Goal: Transaction & Acquisition: Book appointment/travel/reservation

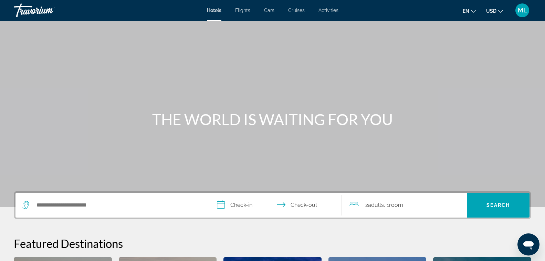
click at [473, 11] on icon "Change language" at bounding box center [473, 11] width 5 height 5
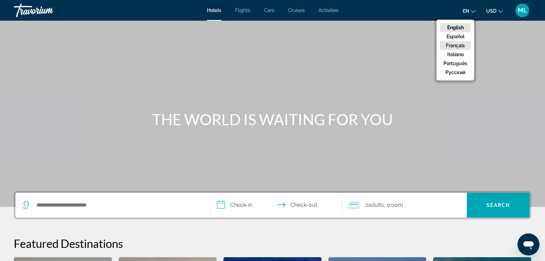
click at [452, 45] on button "Français" at bounding box center [455, 45] width 31 height 9
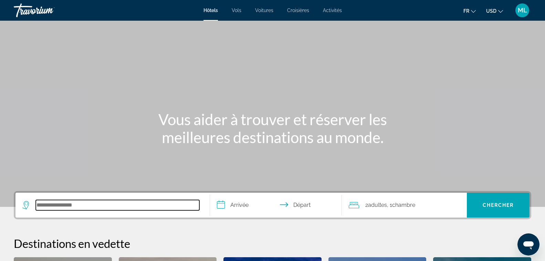
click at [117, 201] on input "Search hotel destination" at bounding box center [117, 205] width 163 height 10
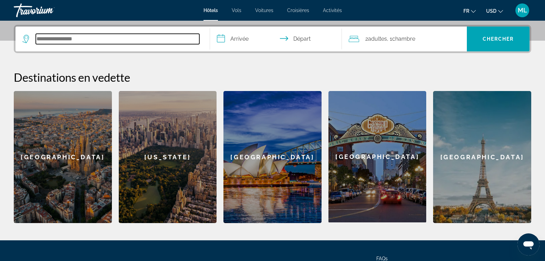
scroll to position [168, 0]
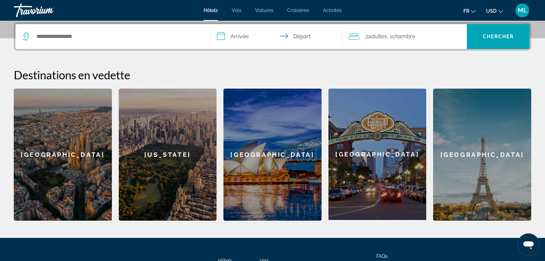
click at [164, 173] on div "[US_STATE]" at bounding box center [168, 154] width 98 height 132
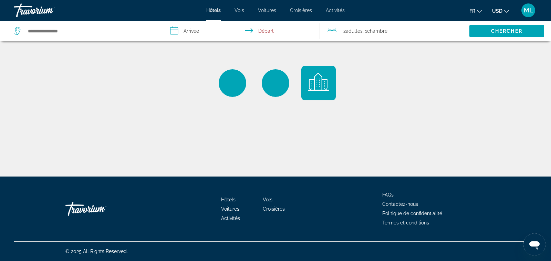
type input "**********"
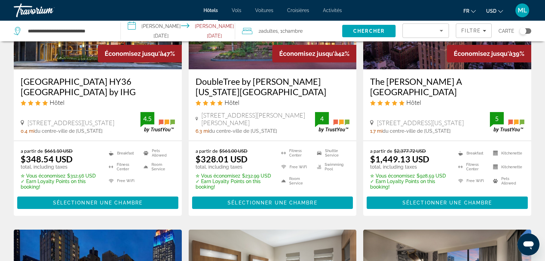
scroll to position [110, 0]
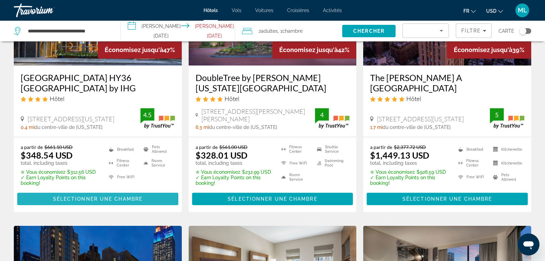
click at [102, 196] on span "Sélectionner une chambre" at bounding box center [97, 199] width 89 height 6
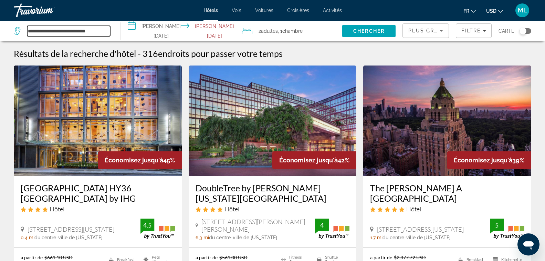
click at [87, 29] on input "**********" at bounding box center [68, 31] width 83 height 10
click at [106, 31] on input "**********" at bounding box center [68, 31] width 83 height 10
type input "*"
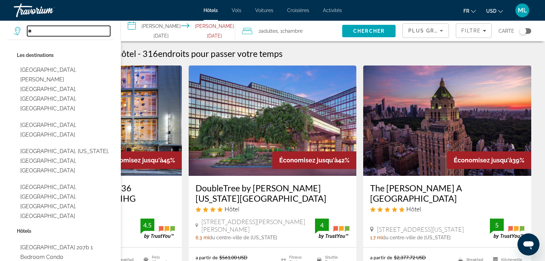
type input "*"
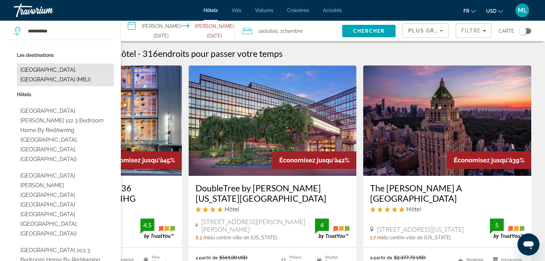
click at [71, 70] on button "[GEOGRAPHIC_DATA], [GEOGRAPHIC_DATA] (MBJ)" at bounding box center [65, 74] width 97 height 23
type input "**********"
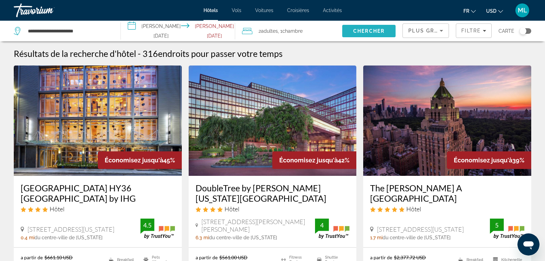
click at [352, 32] on span "Search" at bounding box center [369, 31] width 54 height 17
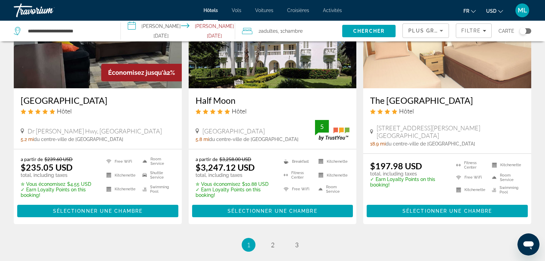
scroll to position [936, 0]
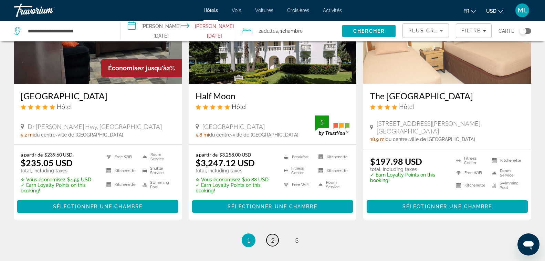
click at [272, 236] on span "2" at bounding box center [272, 240] width 3 height 8
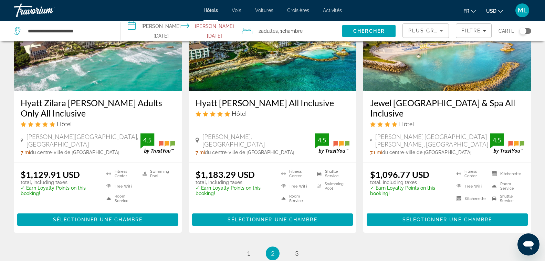
scroll to position [867, 0]
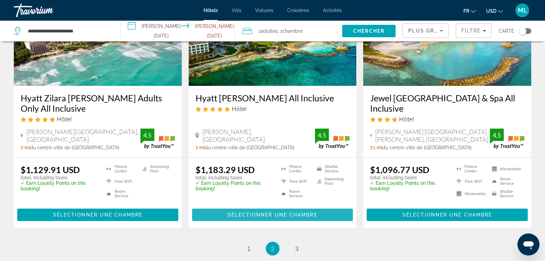
click at [254, 212] on span "Sélectionner une chambre" at bounding box center [272, 215] width 89 height 6
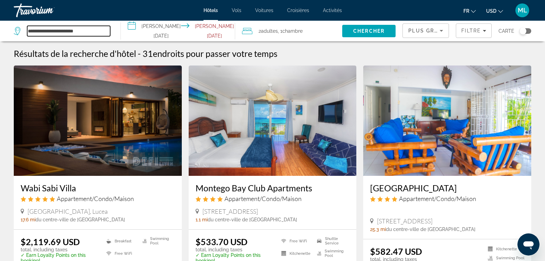
click at [94, 30] on input "**********" at bounding box center [68, 31] width 83 height 10
type input "*"
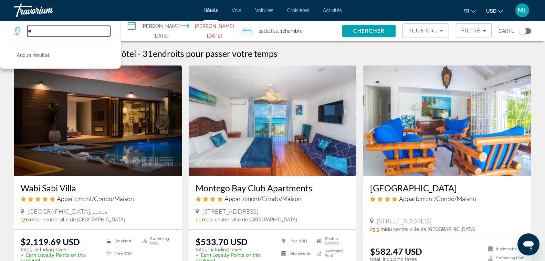
type input "*"
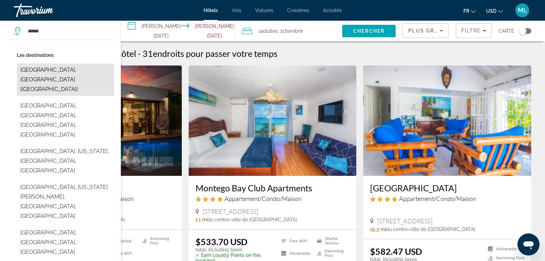
click at [71, 70] on button "[GEOGRAPHIC_DATA], [GEOGRAPHIC_DATA] ([GEOGRAPHIC_DATA])" at bounding box center [65, 79] width 97 height 32
type input "**********"
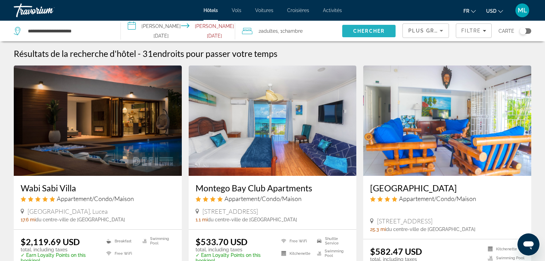
click at [355, 33] on span "Chercher" at bounding box center [368, 31] width 31 height 6
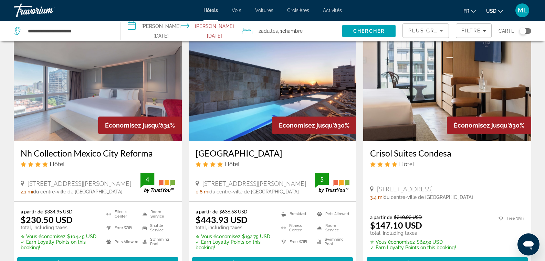
scroll to position [596, 0]
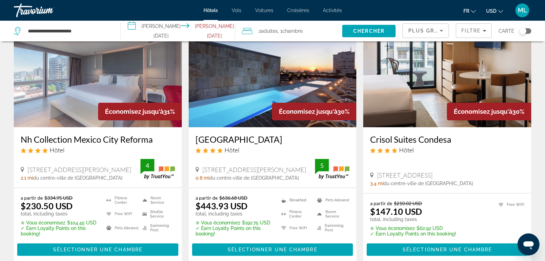
click at [500, 11] on icon "Change currency" at bounding box center [500, 11] width 5 height 5
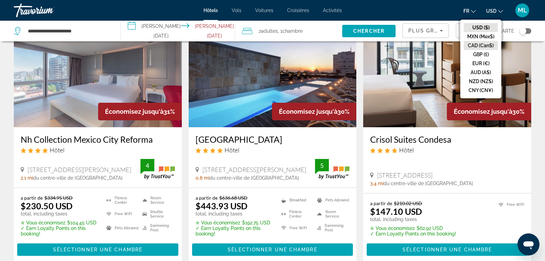
click at [478, 44] on button "CAD (Can$)" at bounding box center [481, 45] width 34 height 9
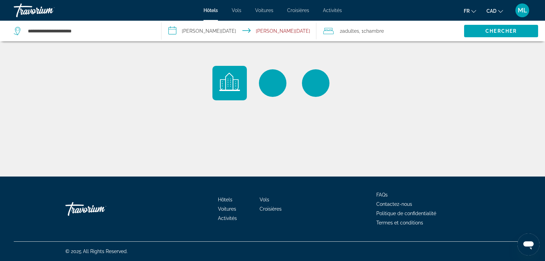
scroll to position [0, 0]
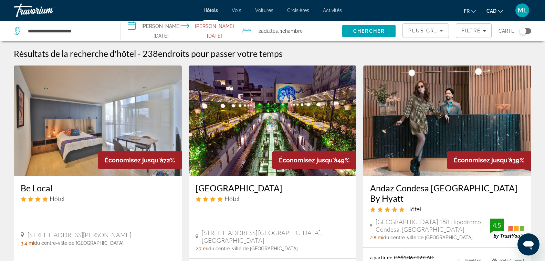
click at [207, 29] on input "**********" at bounding box center [179, 32] width 117 height 23
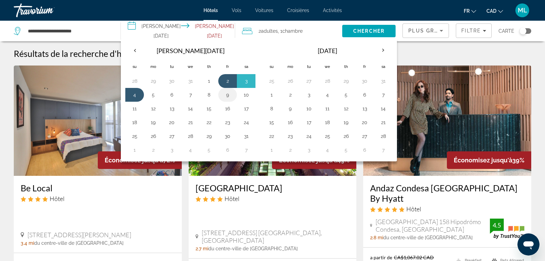
click at [225, 93] on button "9" at bounding box center [227, 95] width 11 height 10
click at [227, 80] on button "2" at bounding box center [227, 81] width 11 height 10
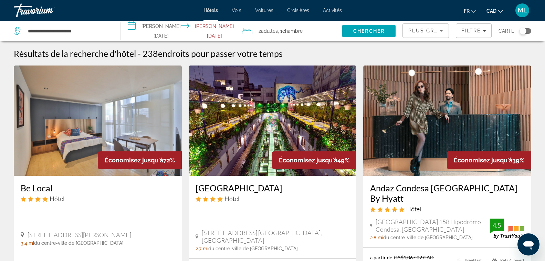
type input "**********"
click at [356, 32] on span "Chercher" at bounding box center [368, 31] width 31 height 6
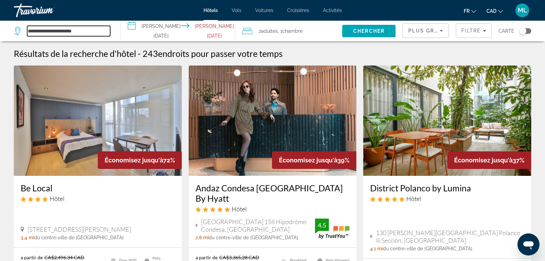
click at [89, 32] on input "**********" at bounding box center [68, 31] width 83 height 10
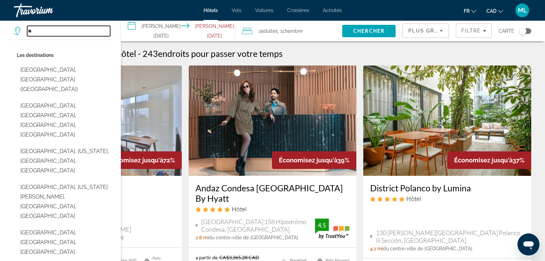
type input "*"
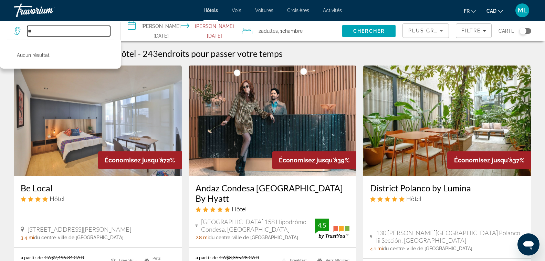
type input "*"
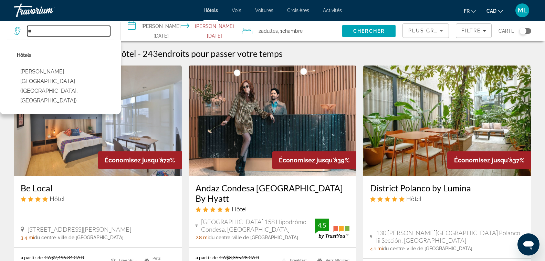
type input "*"
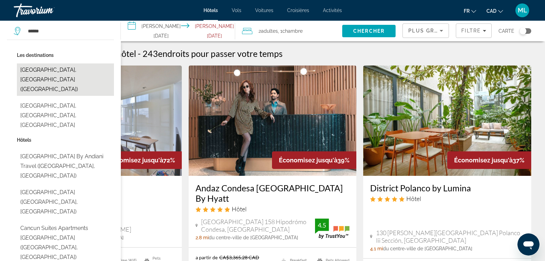
click at [76, 67] on button "[GEOGRAPHIC_DATA], [GEOGRAPHIC_DATA] ([GEOGRAPHIC_DATA])" at bounding box center [65, 79] width 97 height 32
type input "**********"
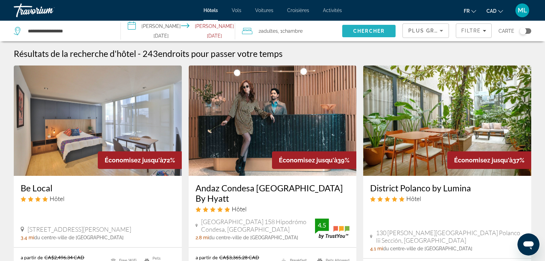
click at [362, 31] on span "Chercher" at bounding box center [368, 31] width 31 height 6
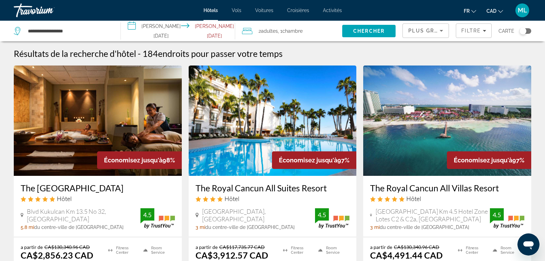
click at [132, 31] on input "**********" at bounding box center [179, 32] width 117 height 23
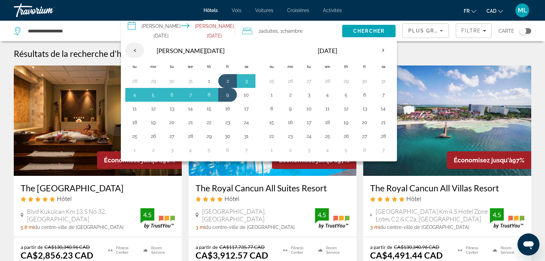
click at [133, 49] on th "Previous month" at bounding box center [134, 50] width 19 height 15
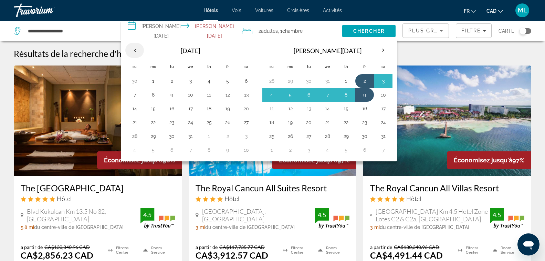
click at [133, 49] on th "Previous month" at bounding box center [134, 50] width 19 height 15
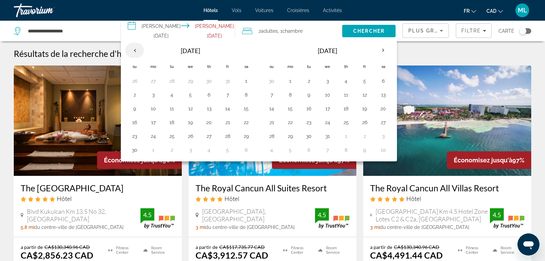
click at [133, 49] on th "Previous month" at bounding box center [134, 50] width 19 height 15
click at [190, 122] on button "22" at bounding box center [190, 121] width 11 height 10
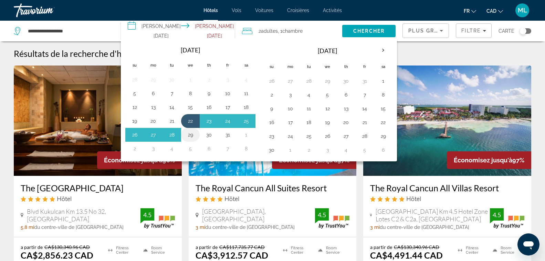
click at [189, 135] on button "29" at bounding box center [190, 135] width 11 height 10
type input "**********"
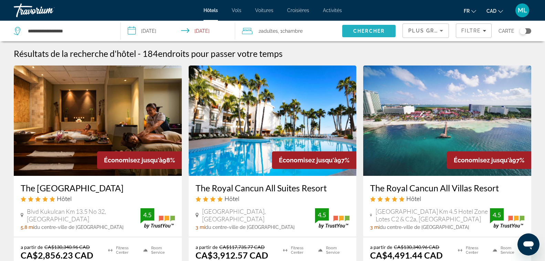
click at [355, 32] on span "Chercher" at bounding box center [368, 31] width 31 height 6
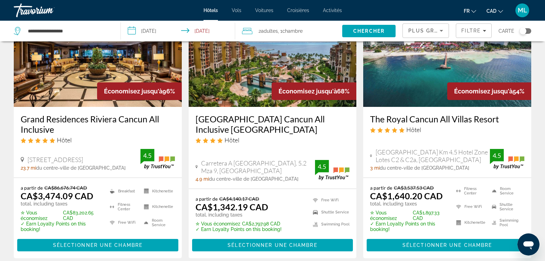
scroll to position [83, 0]
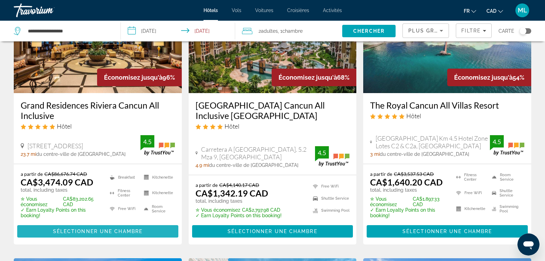
click at [103, 230] on span "Sélectionner une chambre" at bounding box center [97, 231] width 89 height 6
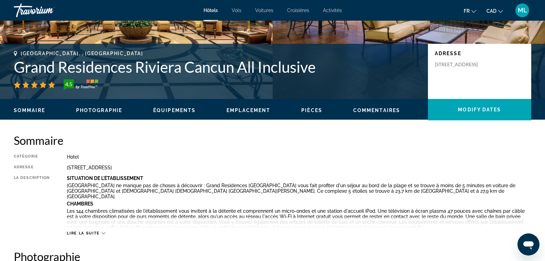
scroll to position [165, 0]
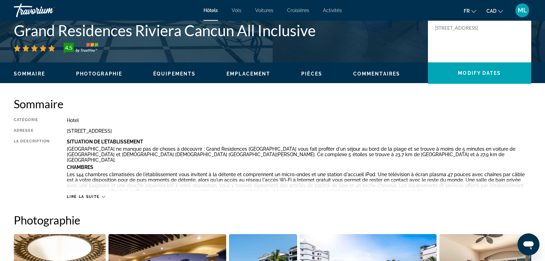
click at [103, 194] on icon "Main content" at bounding box center [104, 196] width 4 height 4
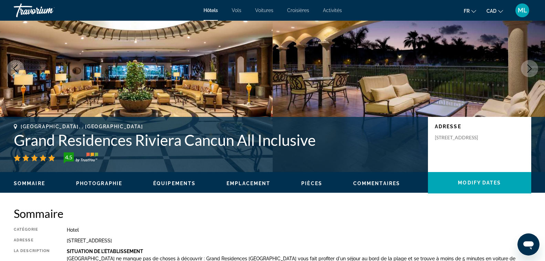
scroll to position [52, 0]
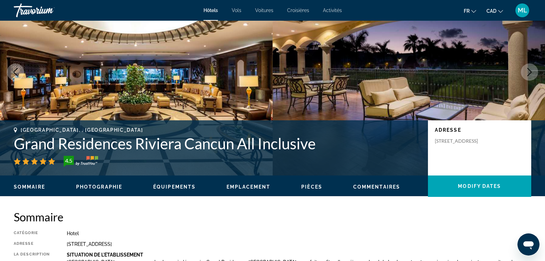
click at [107, 185] on span "Photographie" at bounding box center [99, 187] width 46 height 6
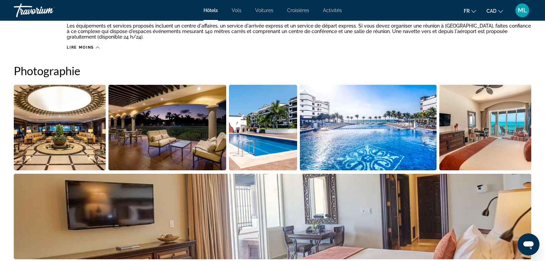
scroll to position [425, 0]
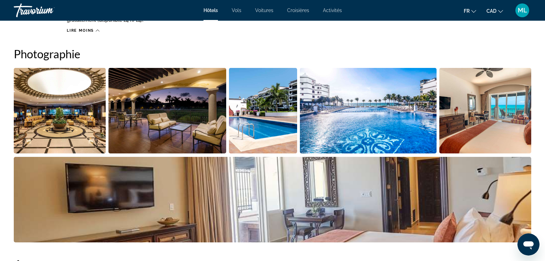
click at [61, 116] on img "Open full-screen image slider" at bounding box center [60, 110] width 92 height 85
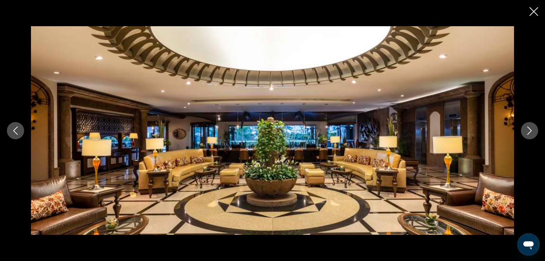
click at [528, 133] on icon "Next image" at bounding box center [529, 130] width 8 height 8
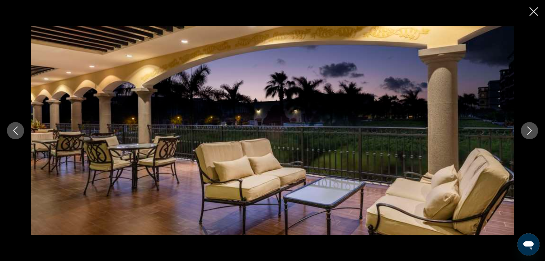
click at [528, 133] on icon "Next image" at bounding box center [529, 130] width 8 height 8
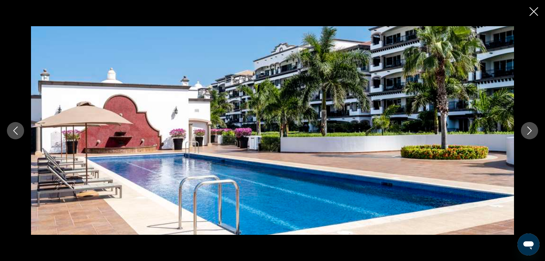
click at [528, 133] on icon "Next image" at bounding box center [529, 130] width 8 height 8
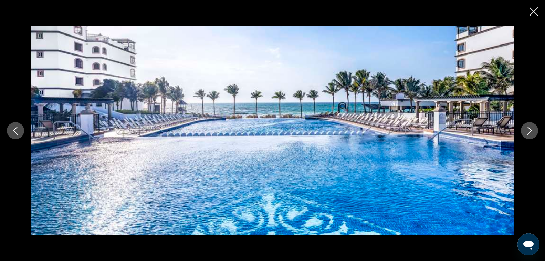
click at [528, 133] on icon "Next image" at bounding box center [529, 130] width 8 height 8
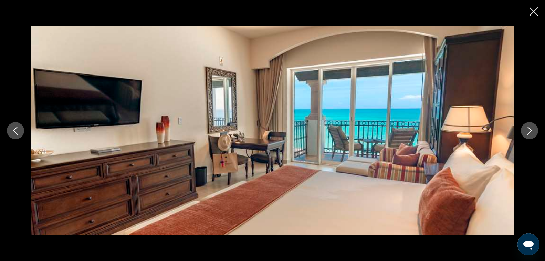
click at [528, 133] on icon "Next image" at bounding box center [529, 130] width 8 height 8
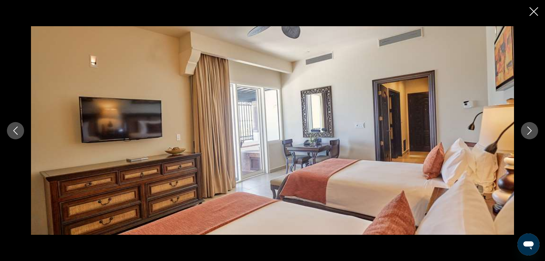
click at [528, 133] on icon "Next image" at bounding box center [529, 130] width 8 height 8
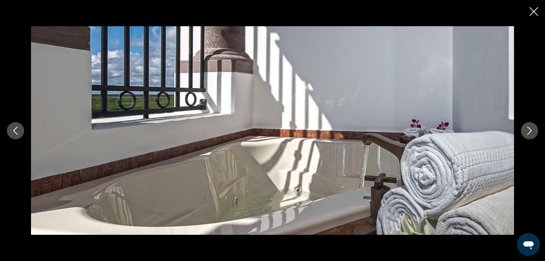
click at [528, 133] on icon "Next image" at bounding box center [529, 130] width 8 height 8
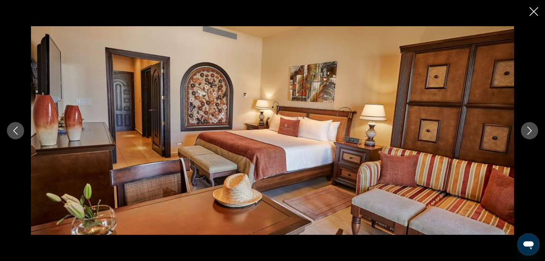
click at [528, 133] on icon "Next image" at bounding box center [529, 130] width 8 height 8
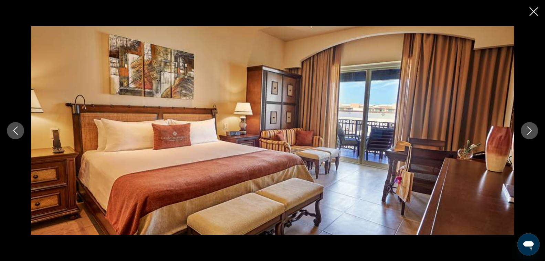
click at [528, 133] on icon "Next image" at bounding box center [529, 130] width 8 height 8
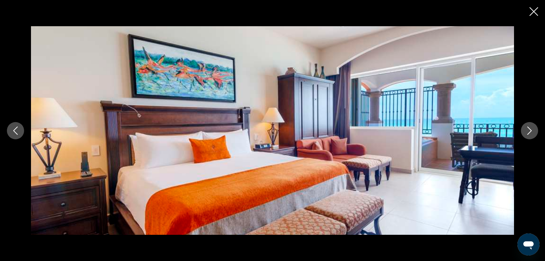
click at [528, 133] on icon "Next image" at bounding box center [529, 130] width 8 height 8
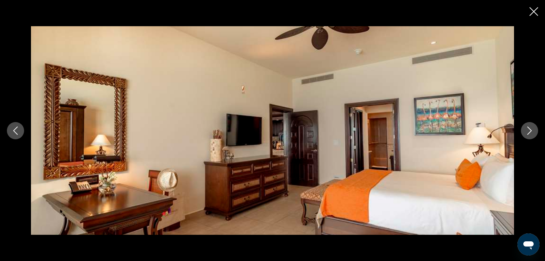
click at [528, 133] on icon "Next image" at bounding box center [529, 130] width 8 height 8
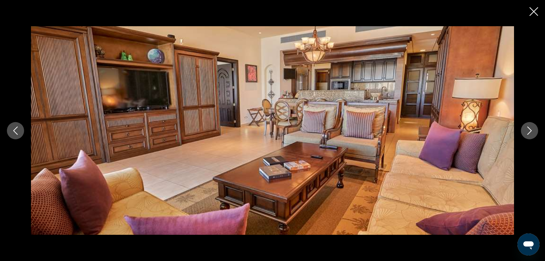
click at [528, 133] on icon "Next image" at bounding box center [529, 130] width 8 height 8
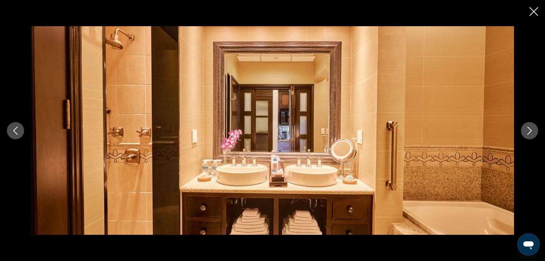
click at [528, 133] on icon "Next image" at bounding box center [529, 130] width 8 height 8
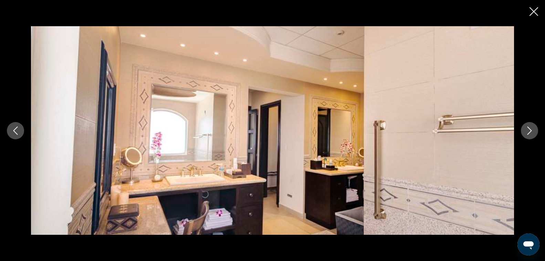
click at [528, 133] on icon "Next image" at bounding box center [529, 130] width 8 height 8
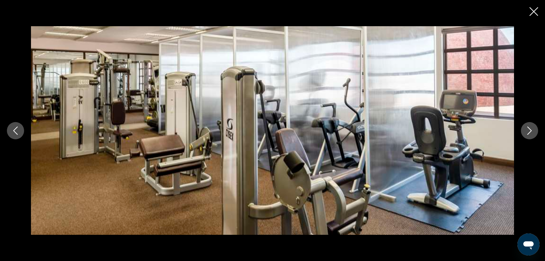
click at [528, 133] on icon "Next image" at bounding box center [529, 130] width 8 height 8
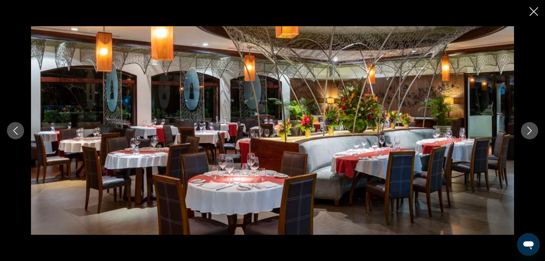
click at [528, 133] on icon "Next image" at bounding box center [529, 130] width 8 height 8
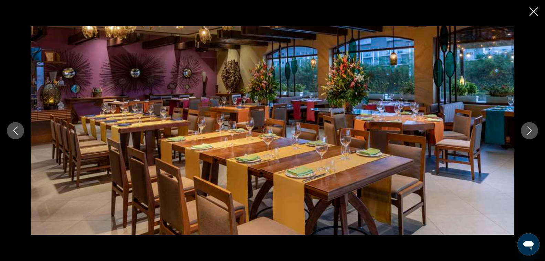
click at [528, 133] on icon "Next image" at bounding box center [529, 130] width 8 height 8
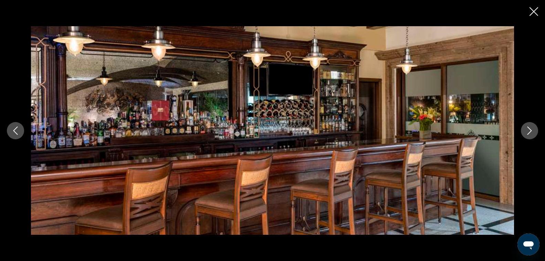
click at [528, 133] on icon "Next image" at bounding box center [529, 130] width 8 height 8
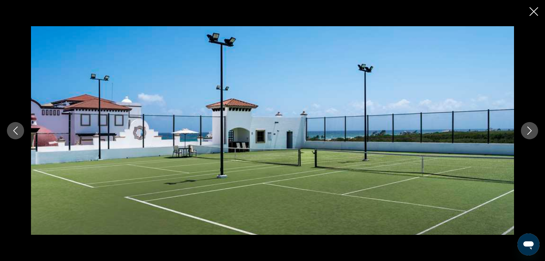
click at [528, 133] on icon "Next image" at bounding box center [529, 130] width 8 height 8
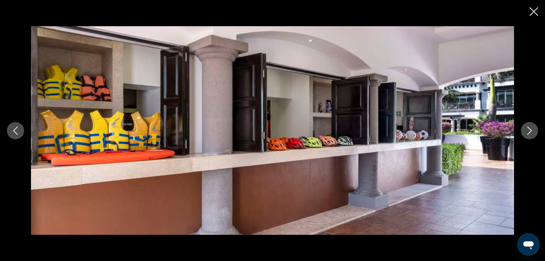
click at [528, 133] on icon "Next image" at bounding box center [529, 130] width 8 height 8
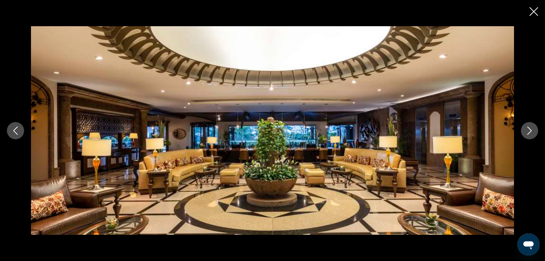
click at [528, 133] on icon "Next image" at bounding box center [529, 130] width 8 height 8
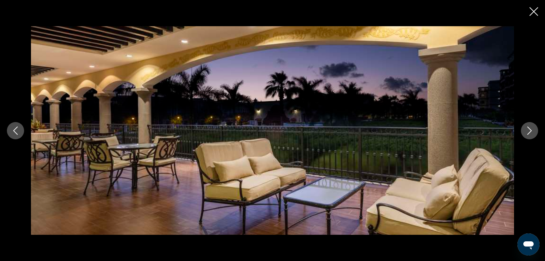
click at [533, 10] on icon "Close slideshow" at bounding box center [533, 11] width 9 height 9
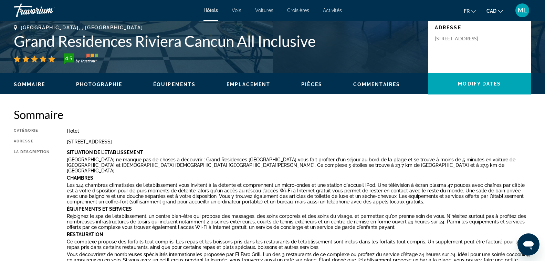
scroll to position [99, 0]
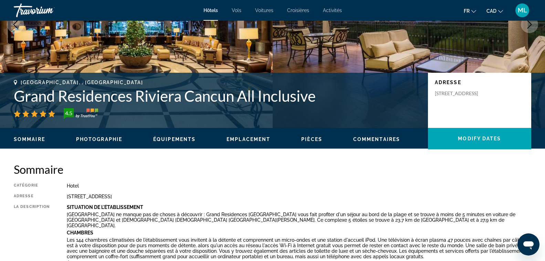
click at [236, 9] on span "Vols" at bounding box center [237, 11] width 10 height 6
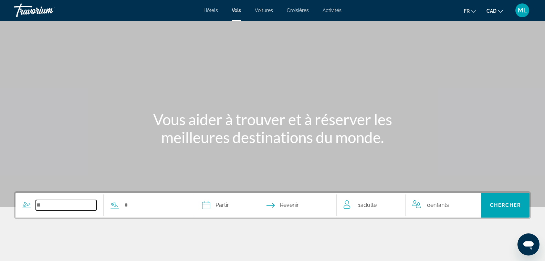
click at [46, 203] on input "Search widget" at bounding box center [66, 205] width 61 height 10
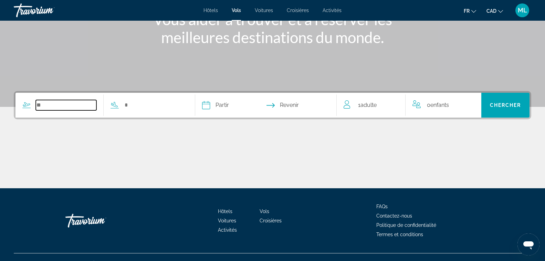
scroll to position [112, 0]
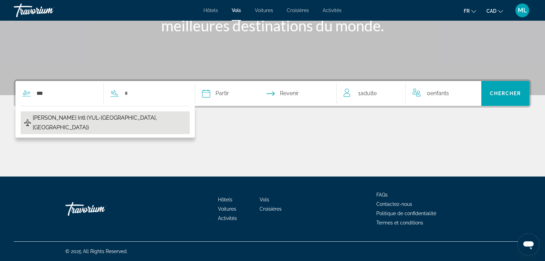
click at [144, 118] on span "[PERSON_NAME] Intl (YUL-[GEOGRAPHIC_DATA], [GEOGRAPHIC_DATA])" at bounding box center [110, 122] width 154 height 19
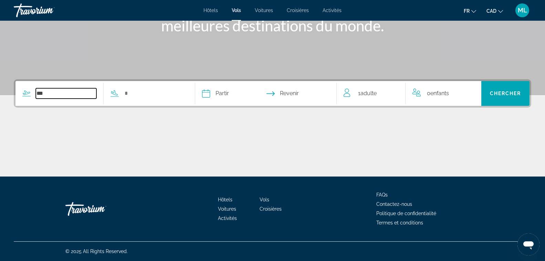
type input "**********"
click at [149, 93] on input "Search widget" at bounding box center [154, 93] width 61 height 10
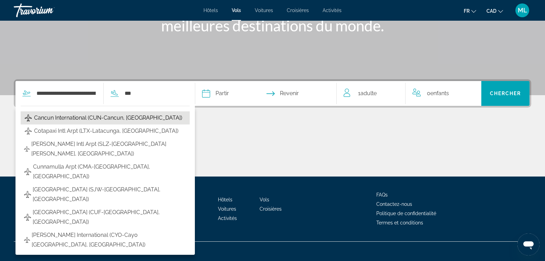
click at [133, 118] on span "Cancun International (CUN-Cancun, [GEOGRAPHIC_DATA])" at bounding box center [108, 118] width 148 height 10
type input "**********"
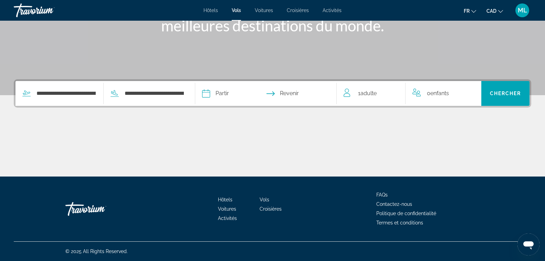
click at [243, 94] on input "Depart date" at bounding box center [235, 94] width 70 height 27
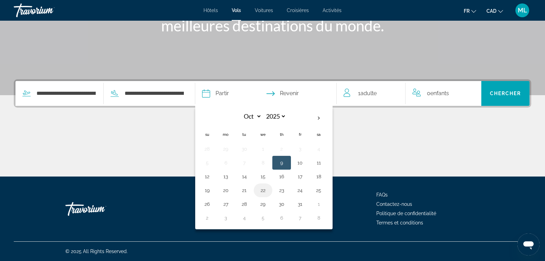
click at [268, 191] on button "22" at bounding box center [262, 190] width 11 height 10
type input "**********"
select select "*"
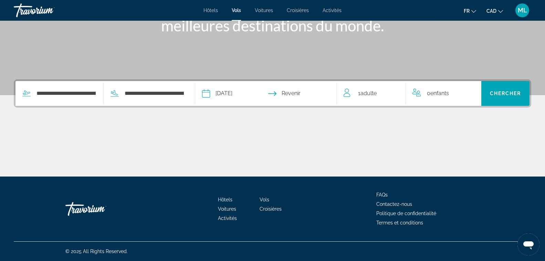
click at [311, 93] on input "Return date" at bounding box center [304, 94] width 70 height 27
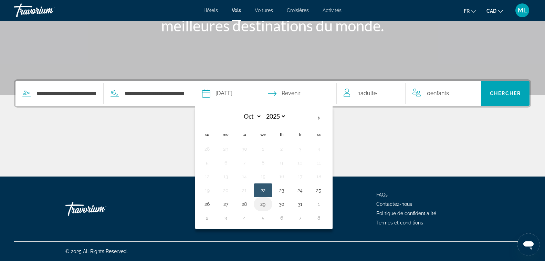
click at [268, 204] on button "29" at bounding box center [262, 204] width 11 height 10
type input "**********"
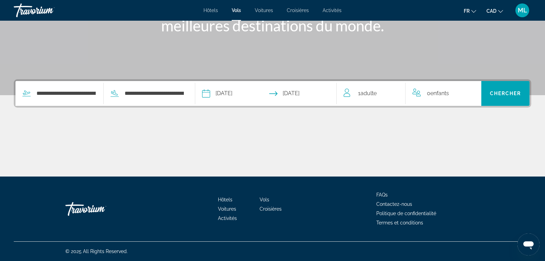
click at [373, 90] on span "Adulte" at bounding box center [368, 93] width 16 height 7
click at [395, 91] on icon "Increment adults" at bounding box center [395, 92] width 6 height 8
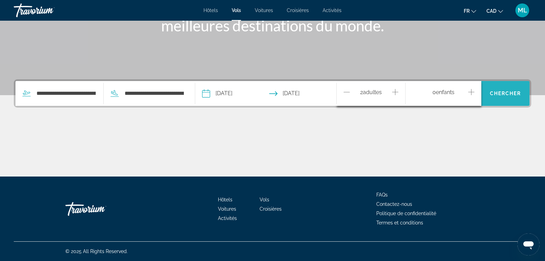
click at [498, 95] on span "Chercher" at bounding box center [505, 94] width 31 height 6
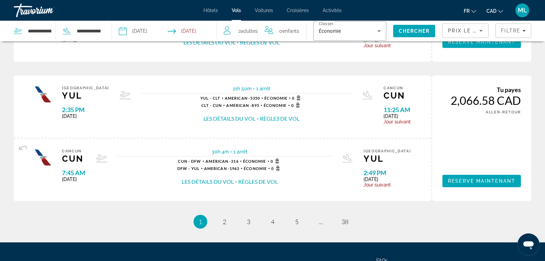
scroll to position [665, 0]
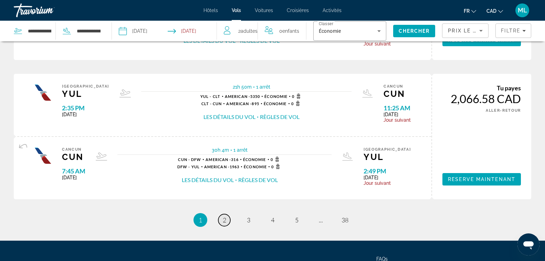
click at [225, 220] on span "2" at bounding box center [224, 220] width 3 height 8
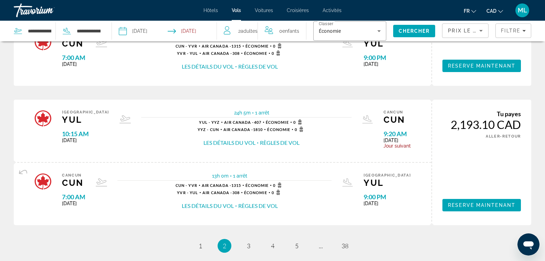
scroll to position [665, 0]
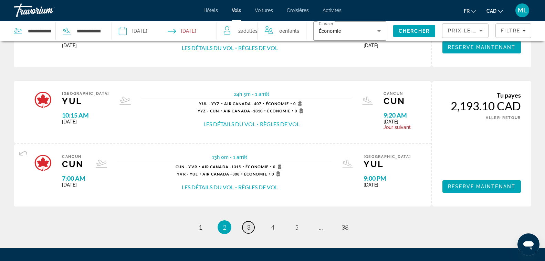
click at [248, 226] on span "3" at bounding box center [248, 227] width 3 height 8
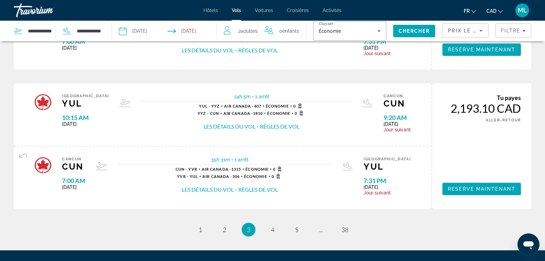
scroll to position [679, 0]
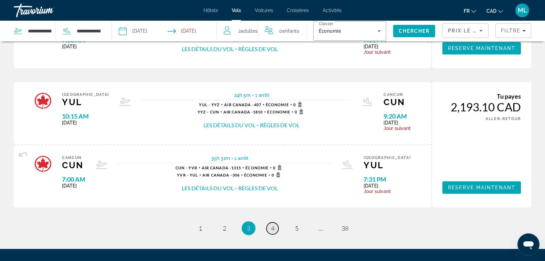
click at [270, 228] on link "page 4" at bounding box center [272, 228] width 12 height 12
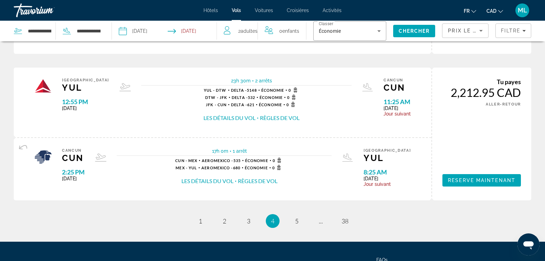
scroll to position [743, 0]
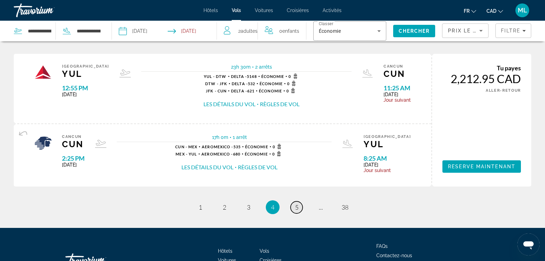
click at [296, 207] on span "5" at bounding box center [296, 207] width 3 height 8
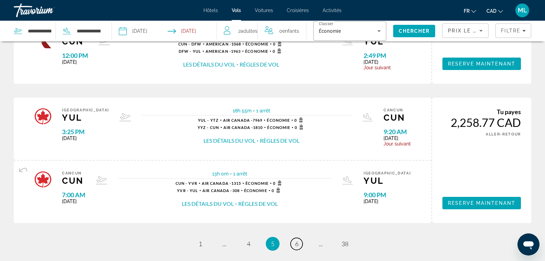
scroll to position [720, 0]
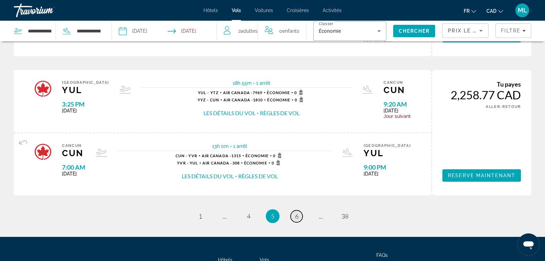
click at [294, 216] on link "page 6" at bounding box center [296, 216] width 12 height 12
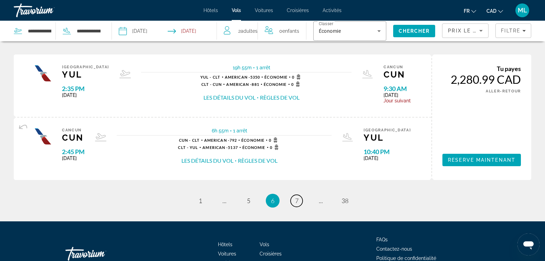
scroll to position [739, 0]
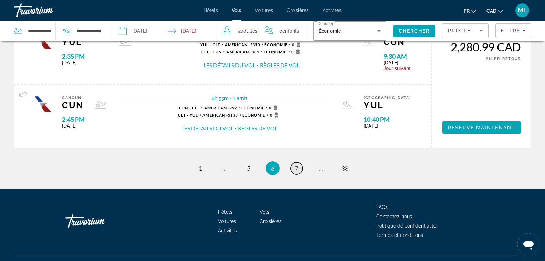
click at [294, 168] on link "page 7" at bounding box center [296, 168] width 12 height 12
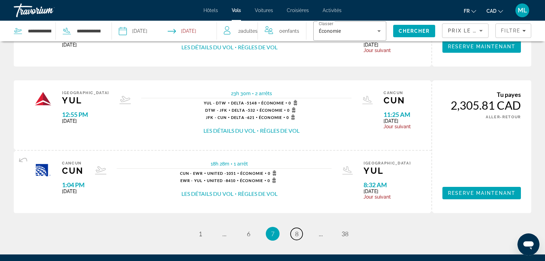
scroll to position [701, 0]
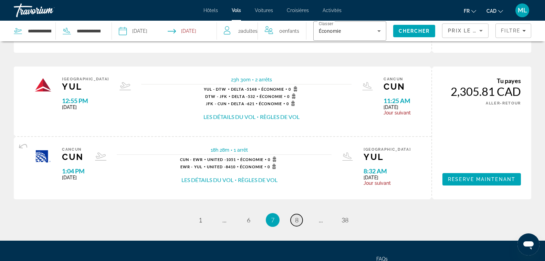
click at [295, 218] on span "8" at bounding box center [296, 220] width 3 height 8
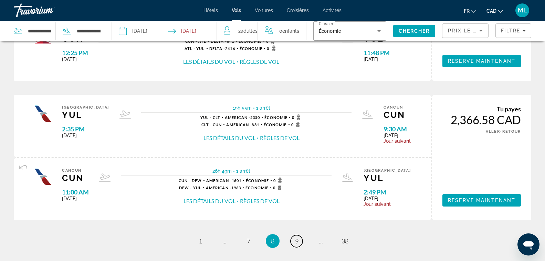
scroll to position [716, 0]
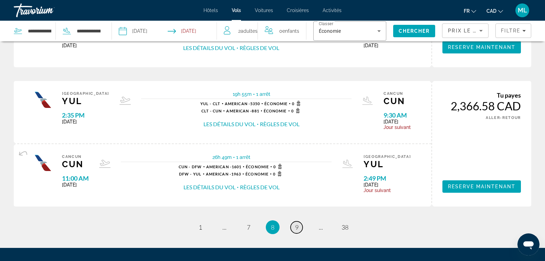
click at [296, 224] on span "9" at bounding box center [296, 227] width 3 height 8
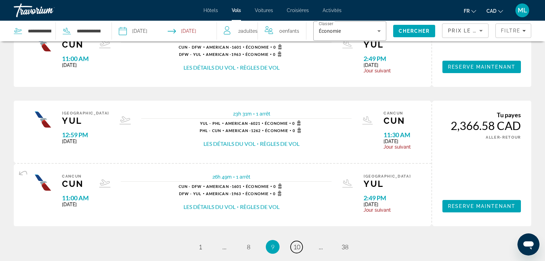
scroll to position [692, 0]
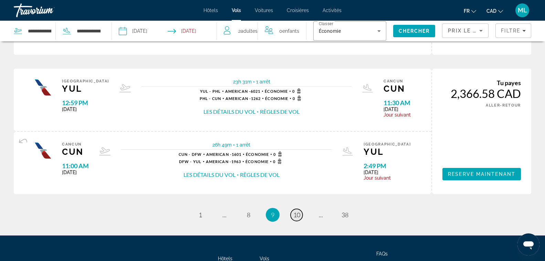
click at [298, 215] on span "10" at bounding box center [296, 215] width 7 height 8
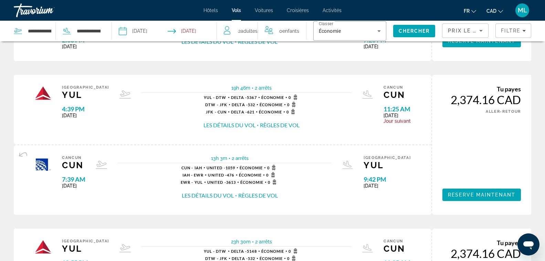
scroll to position [537, 0]
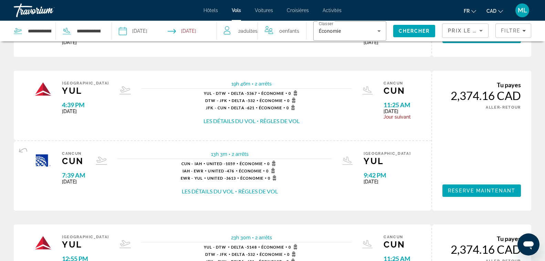
click at [261, 9] on span "Voitures" at bounding box center [264, 11] width 18 height 6
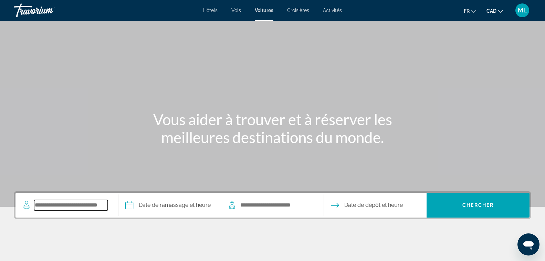
click at [61, 207] on input "Search pickup location" at bounding box center [71, 205] width 74 height 10
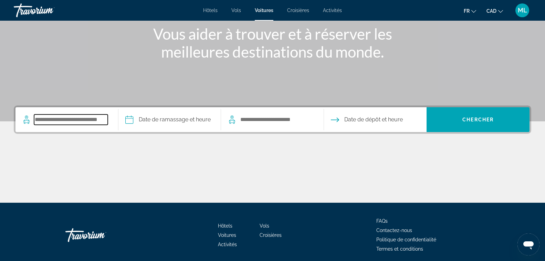
scroll to position [112, 0]
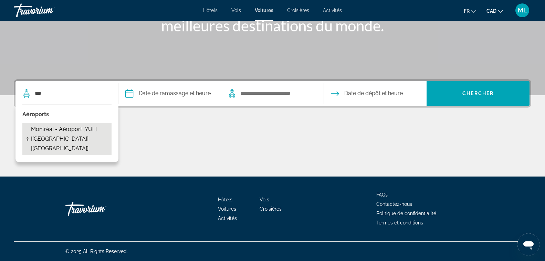
click at [77, 131] on span "Montréal - Aéroport [YUL] [[GEOGRAPHIC_DATA]] [[GEOGRAPHIC_DATA]]" at bounding box center [69, 138] width 77 height 29
type input "**********"
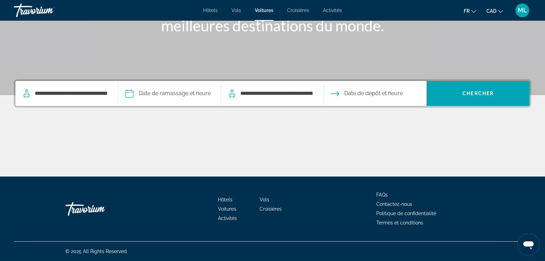
click at [142, 92] on input "Pickup date" at bounding box center [170, 94] width 106 height 27
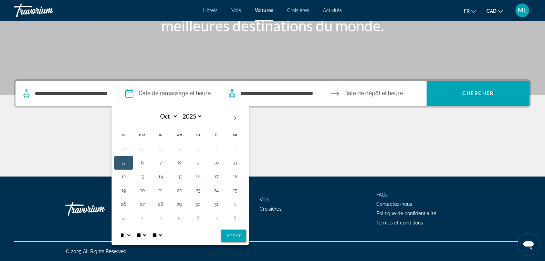
click at [121, 162] on button "5" at bounding box center [123, 163] width 11 height 10
click at [142, 177] on button "13" at bounding box center [142, 176] width 11 height 10
click at [228, 236] on button "Apply" at bounding box center [233, 235] width 25 height 12
type input "**********"
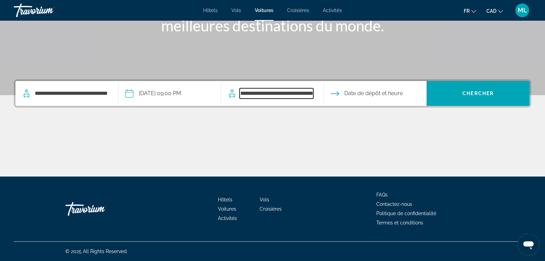
click at [273, 95] on input "**********" at bounding box center [277, 93] width 74 height 10
click at [354, 92] on input "Drop-off date" at bounding box center [375, 94] width 106 height 27
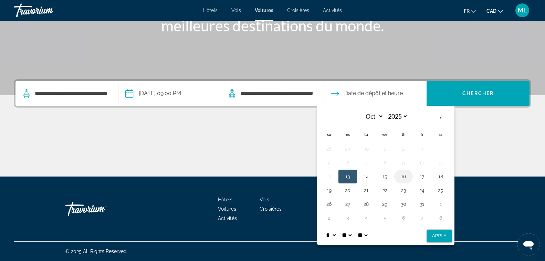
click at [402, 175] on button "16" at bounding box center [403, 176] width 11 height 10
click at [437, 237] on button "Apply" at bounding box center [439, 235] width 25 height 12
type input "**********"
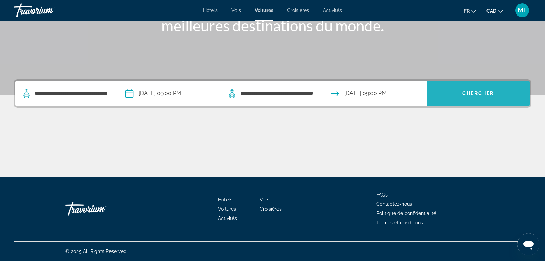
click at [460, 91] on span "Search" at bounding box center [477, 93] width 103 height 17
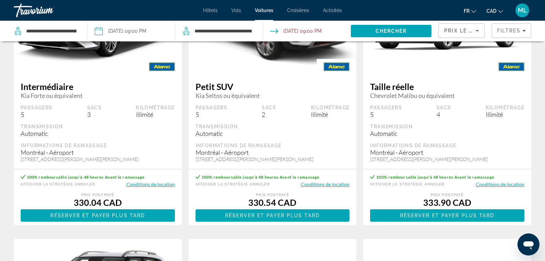
scroll to position [651, 0]
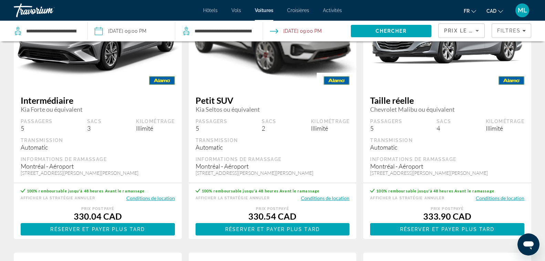
click at [120, 30] on input "Pickup date: Oct 13, 2025 09:00 PM" at bounding box center [131, 32] width 91 height 23
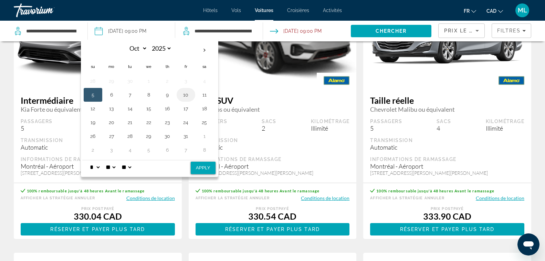
click at [185, 94] on button "10" at bounding box center [185, 95] width 11 height 10
click at [199, 167] on button "Apply" at bounding box center [203, 167] width 25 height 12
type input "**********"
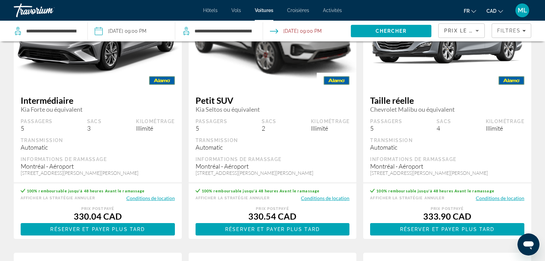
click at [307, 31] on input "Drop-off date: Oct 16, 2025 09:00 PM" at bounding box center [306, 32] width 91 height 23
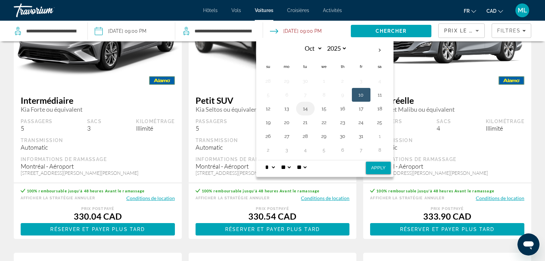
click at [305, 109] on button "14" at bounding box center [305, 109] width 11 height 10
click at [371, 167] on button "Apply" at bounding box center [378, 167] width 25 height 12
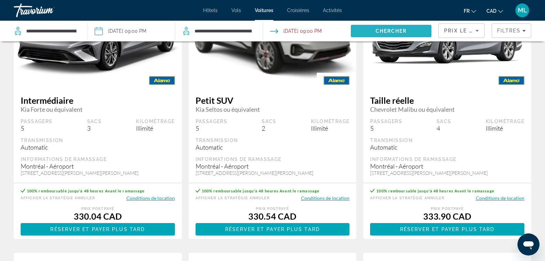
click at [379, 32] on span "Chercher" at bounding box center [391, 31] width 31 height 6
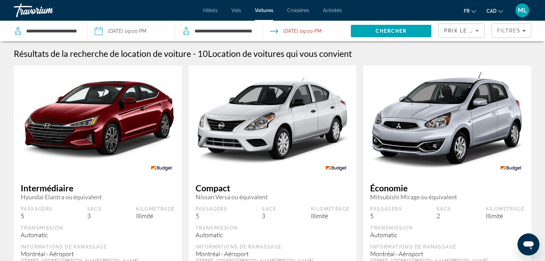
click at [295, 29] on input "**********" at bounding box center [306, 32] width 91 height 23
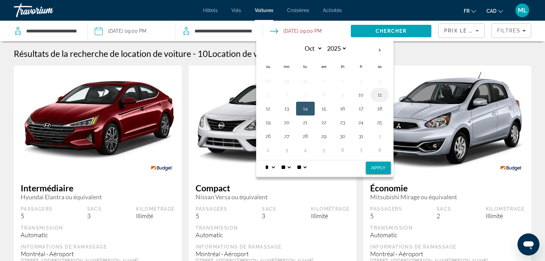
click at [377, 95] on button "11" at bounding box center [379, 95] width 11 height 10
click at [377, 169] on button "Apply" at bounding box center [378, 167] width 25 height 12
type input "**********"
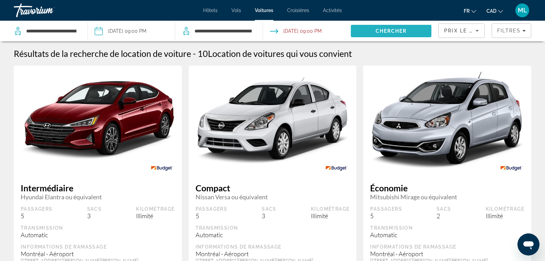
click at [391, 27] on span "Search" at bounding box center [391, 31] width 81 height 17
click at [70, 29] on input "**********" at bounding box center [51, 31] width 52 height 10
click at [120, 33] on input "**********" at bounding box center [131, 32] width 91 height 23
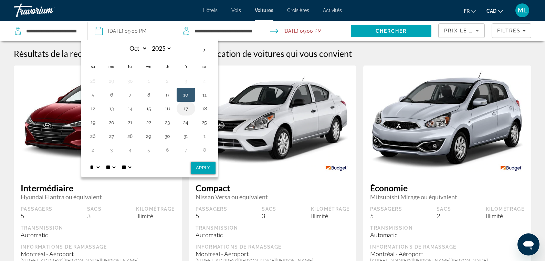
click at [183, 108] on button "17" at bounding box center [185, 109] width 11 height 10
click at [204, 168] on button "Apply" at bounding box center [203, 167] width 25 height 12
type input "**********"
select select "*"
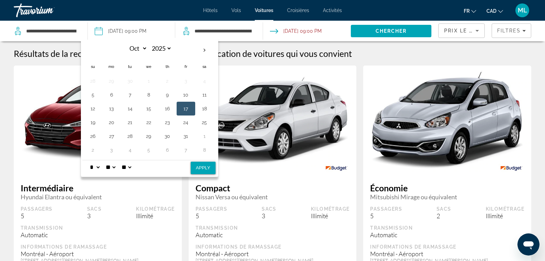
select select "**"
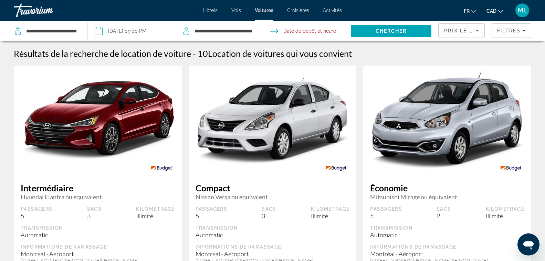
click at [299, 28] on input "Drop-off date" at bounding box center [306, 32] width 91 height 23
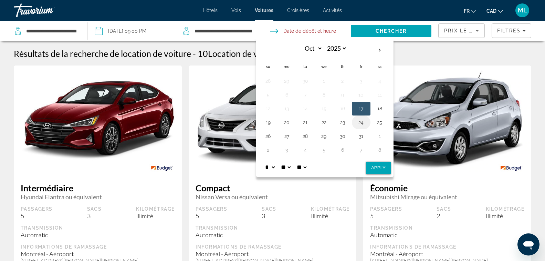
click at [361, 121] on button "24" at bounding box center [361, 122] width 11 height 10
click at [377, 169] on button "Apply" at bounding box center [378, 167] width 25 height 12
type input "**********"
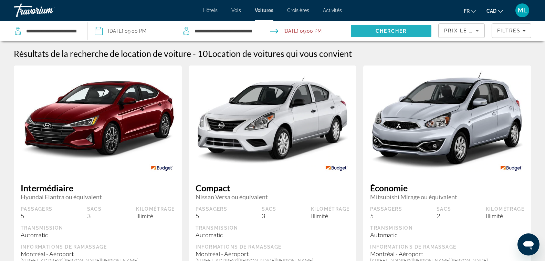
click at [391, 30] on span "Chercher" at bounding box center [391, 31] width 31 height 6
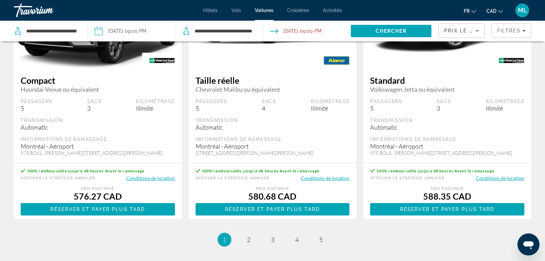
scroll to position [959, 0]
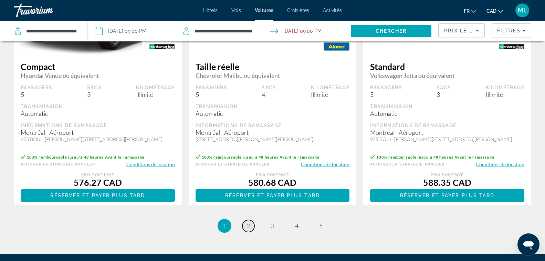
click at [248, 226] on span "2" at bounding box center [248, 226] width 3 height 8
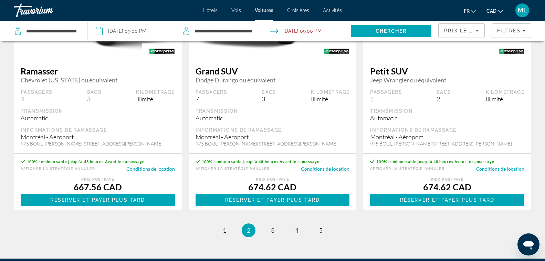
scroll to position [950, 0]
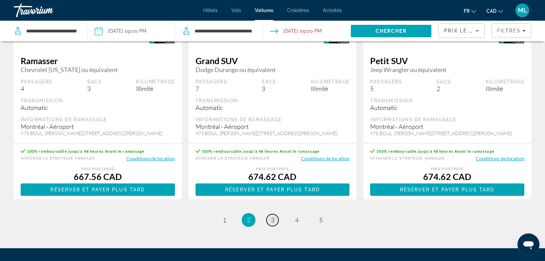
click at [273, 220] on span "3" at bounding box center [272, 220] width 3 height 8
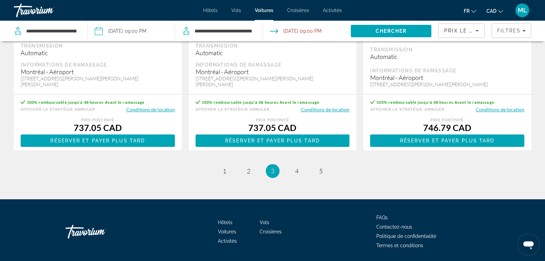
scroll to position [1032, 0]
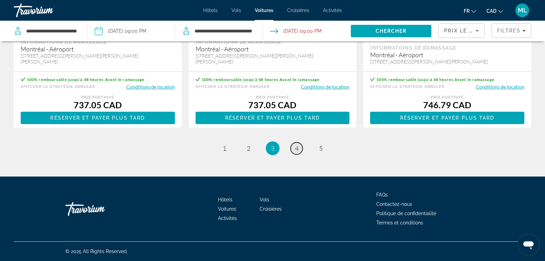
click at [296, 152] on span "4" at bounding box center [296, 148] width 3 height 8
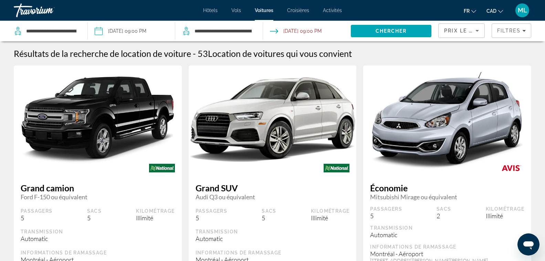
click at [329, 10] on span "Activités" at bounding box center [332, 11] width 19 height 6
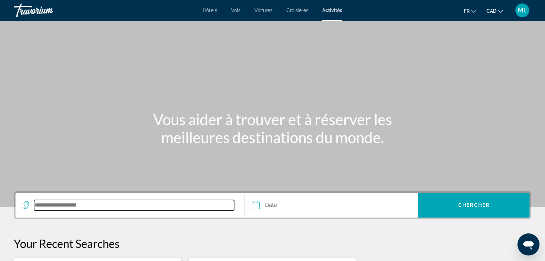
click at [45, 205] on input "Search destination" at bounding box center [134, 205] width 200 height 10
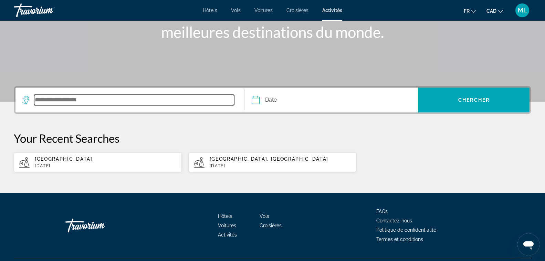
scroll to position [121, 0]
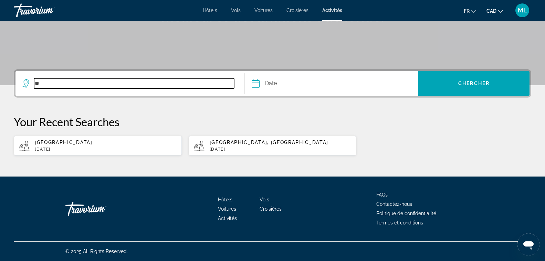
type input "*"
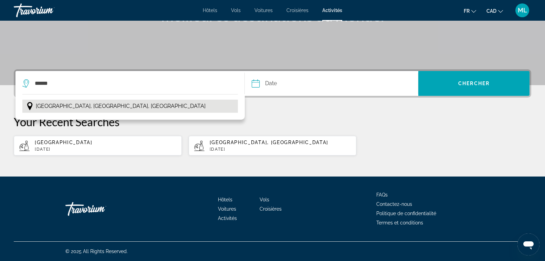
click at [99, 107] on span "[GEOGRAPHIC_DATA], [GEOGRAPHIC_DATA], [GEOGRAPHIC_DATA]" at bounding box center [121, 106] width 170 height 10
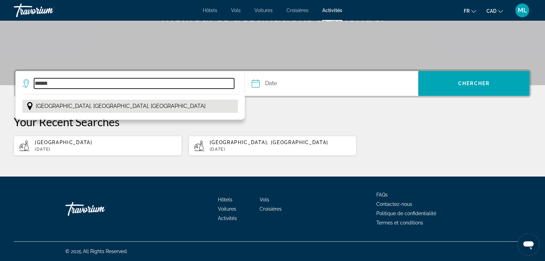
type input "**********"
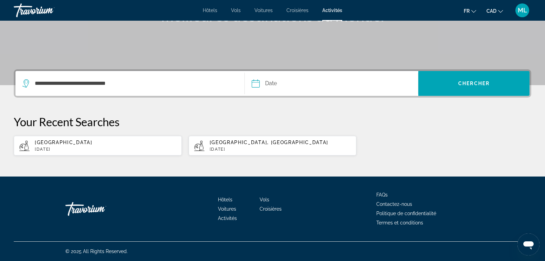
click at [279, 81] on input "Date" at bounding box center [293, 84] width 86 height 27
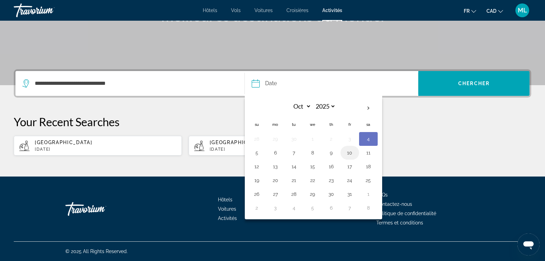
click at [350, 152] on button "10" at bounding box center [349, 153] width 11 height 10
type input "**********"
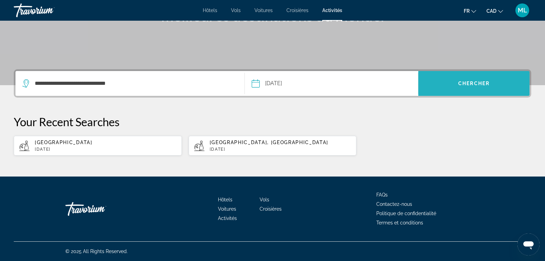
click at [483, 80] on span "Search" at bounding box center [473, 83] width 111 height 17
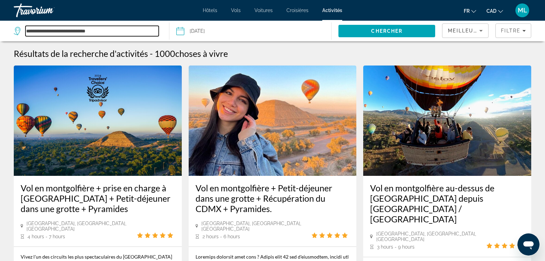
click at [114, 31] on input "**********" at bounding box center [91, 31] width 133 height 10
type input "*"
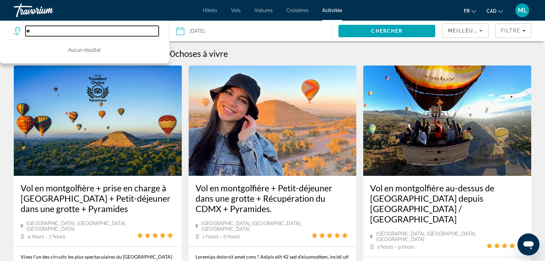
type input "*"
click at [86, 31] on input "Search destination" at bounding box center [91, 31] width 133 height 10
type input "*"
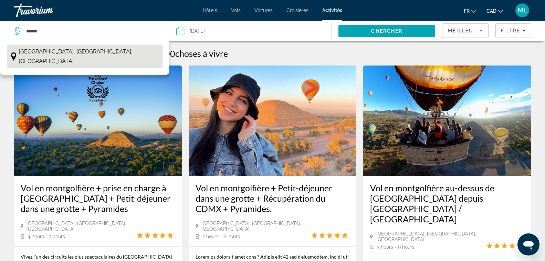
click at [83, 50] on span "[GEOGRAPHIC_DATA], [GEOGRAPHIC_DATA], [GEOGRAPHIC_DATA]" at bounding box center [89, 56] width 140 height 19
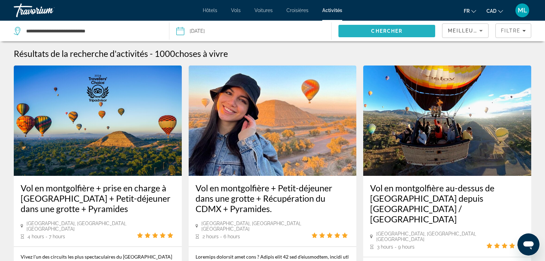
click at [392, 31] on span "Chercher" at bounding box center [386, 31] width 31 height 6
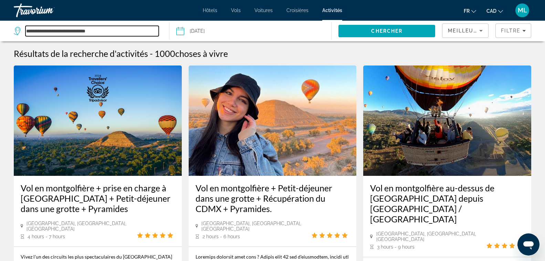
click at [114, 32] on input "**********" at bounding box center [91, 31] width 133 height 10
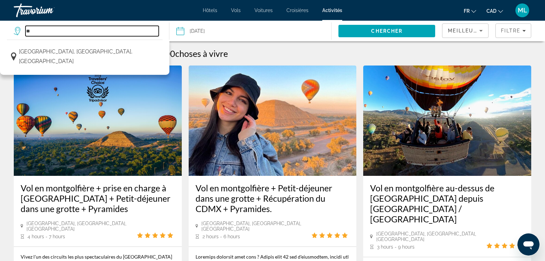
type input "*"
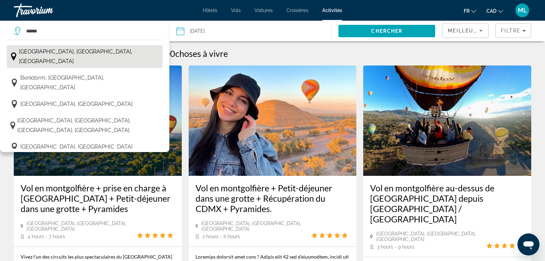
click at [102, 51] on span "[GEOGRAPHIC_DATA], [GEOGRAPHIC_DATA], [GEOGRAPHIC_DATA]" at bounding box center [89, 56] width 140 height 19
type input "**********"
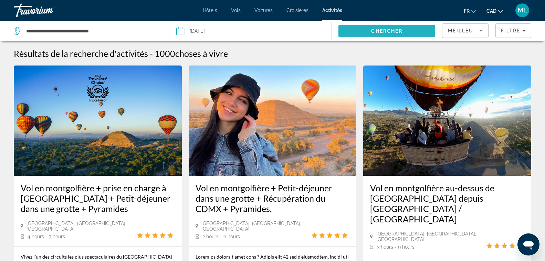
click at [362, 32] on span "Search" at bounding box center [386, 31] width 97 height 17
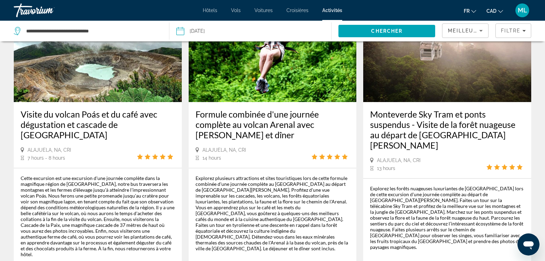
scroll to position [385, 0]
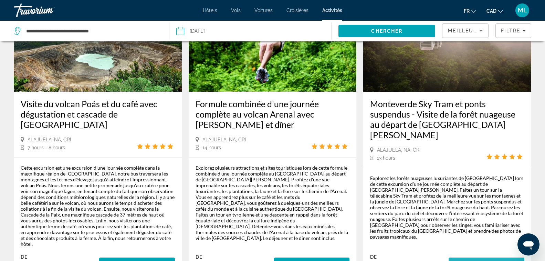
click at [476, 260] on span "Plus d'information" at bounding box center [486, 264] width 65 height 6
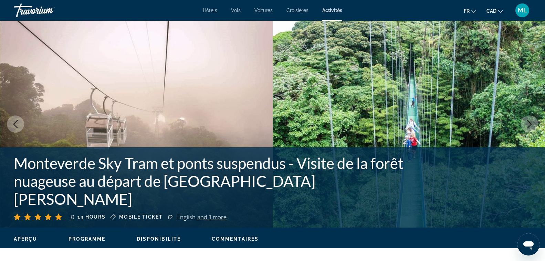
click at [527, 122] on icon "Next image" at bounding box center [529, 124] width 8 height 8
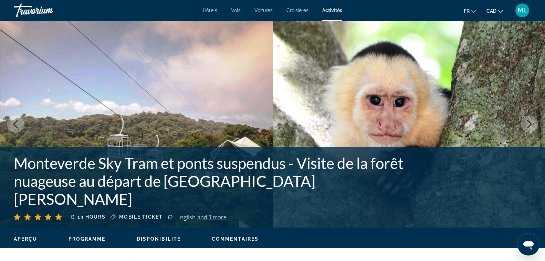
click at [527, 122] on icon "Next image" at bounding box center [529, 124] width 8 height 8
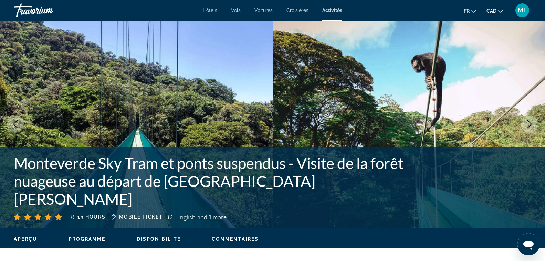
click at [527, 122] on icon "Next image" at bounding box center [529, 124] width 8 height 8
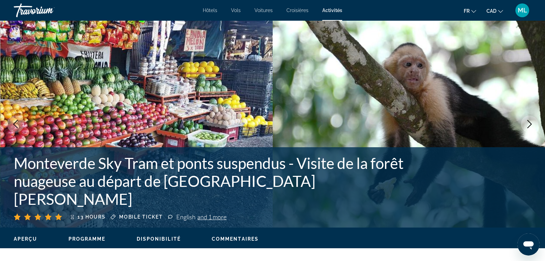
click at [527, 122] on icon "Next image" at bounding box center [529, 124] width 8 height 8
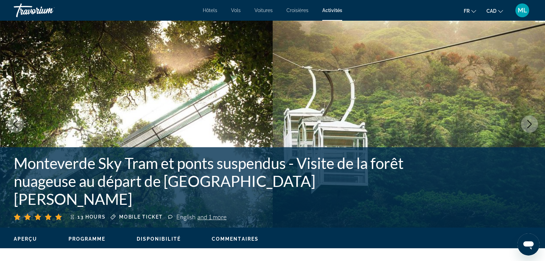
click at [527, 122] on icon "Next image" at bounding box center [529, 124] width 8 height 8
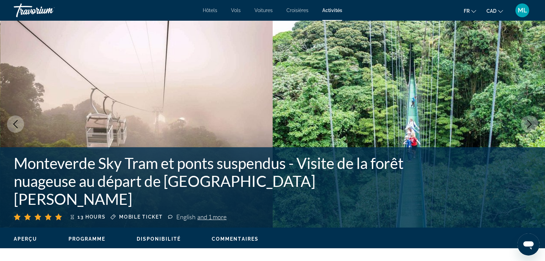
click at [527, 122] on icon "Next image" at bounding box center [529, 124] width 8 height 8
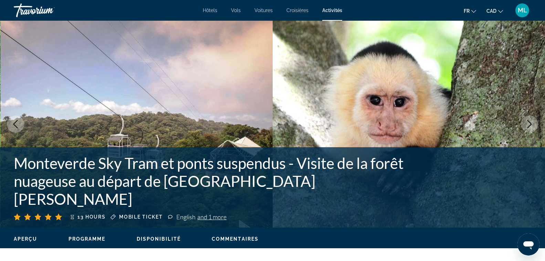
click at [527, 122] on icon "Next image" at bounding box center [529, 124] width 8 height 8
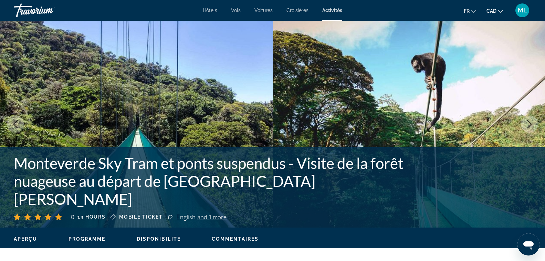
click at [527, 122] on icon "Next image" at bounding box center [529, 124] width 8 height 8
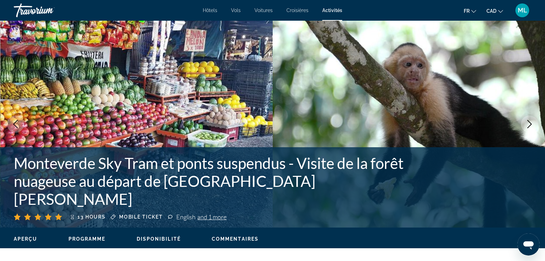
click at [527, 122] on icon "Next image" at bounding box center [529, 124] width 8 height 8
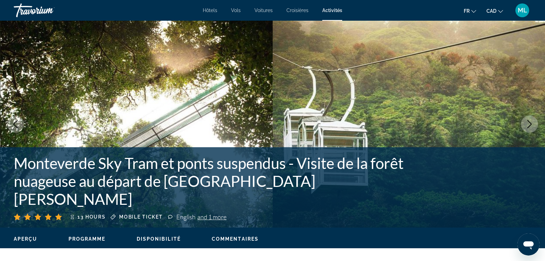
click at [527, 122] on icon "Next image" at bounding box center [529, 124] width 8 height 8
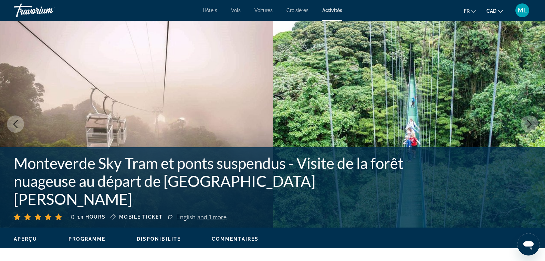
click at [520, 11] on span "ML" at bounding box center [522, 10] width 9 height 7
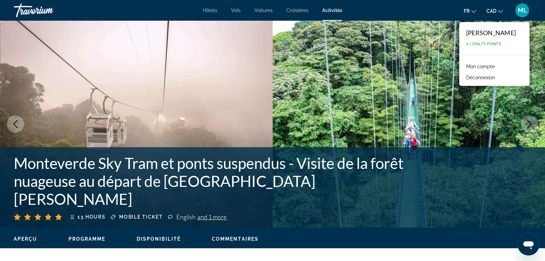
click at [491, 75] on button "Déconnexion" at bounding box center [481, 77] width 36 height 9
